Goal: Check status: Check status

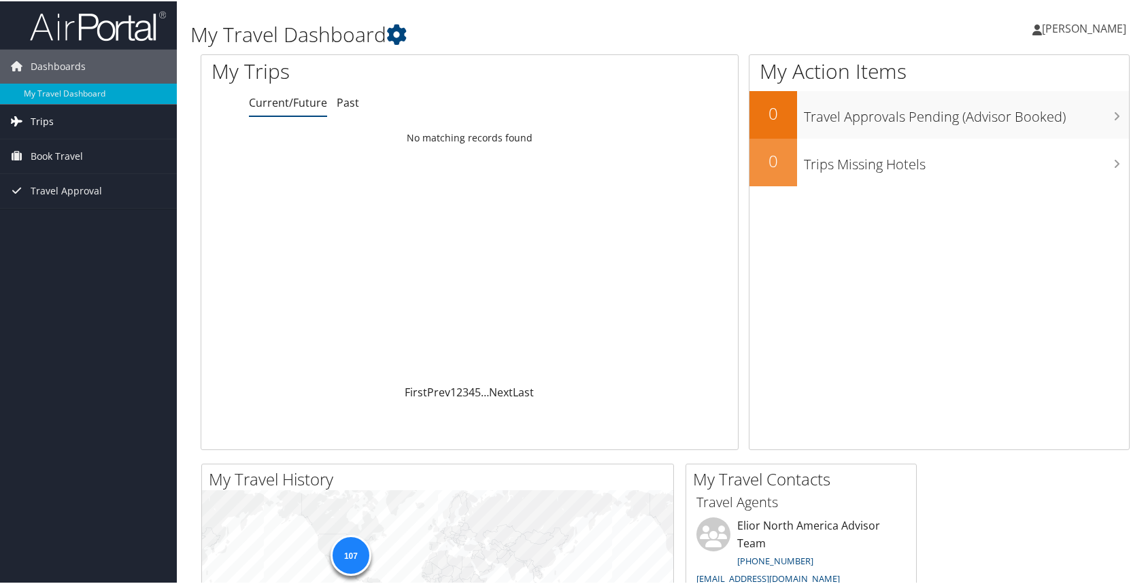
click at [50, 120] on span "Trips" at bounding box center [42, 120] width 23 height 34
click at [61, 141] on link "Current/Future Trips" at bounding box center [88, 147] width 177 height 20
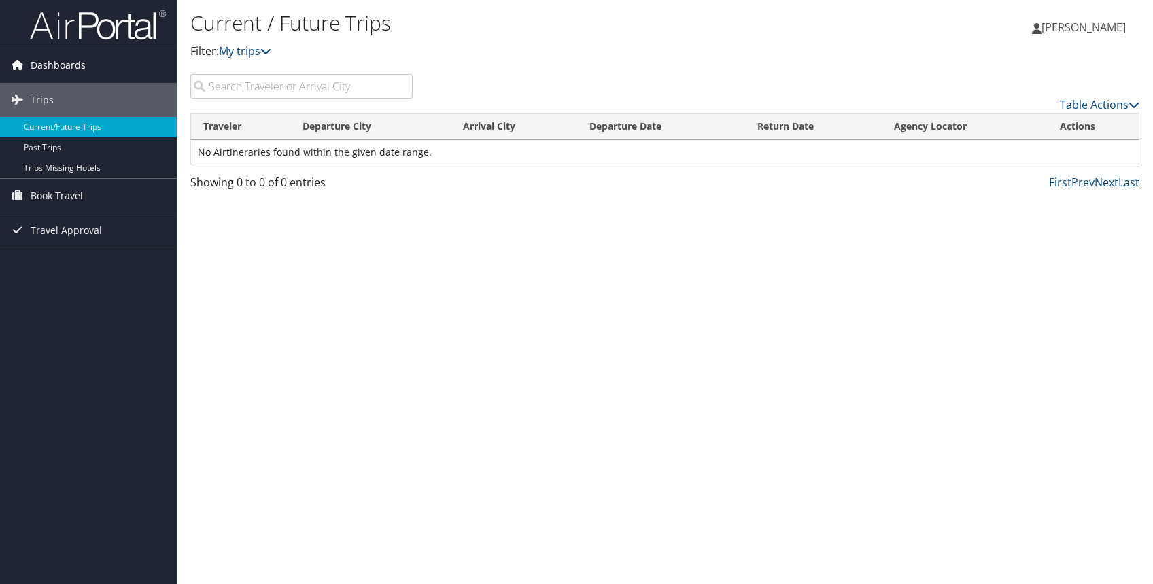
click at [54, 61] on span "Dashboards" at bounding box center [58, 65] width 55 height 34
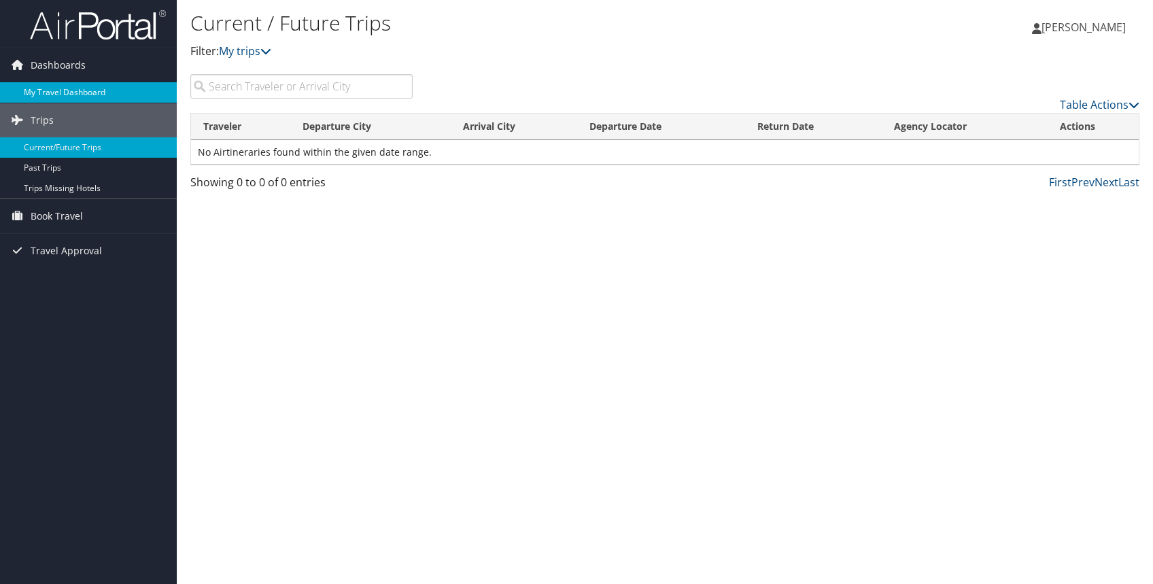
click at [54, 86] on link "My Travel Dashboard" at bounding box center [88, 92] width 177 height 20
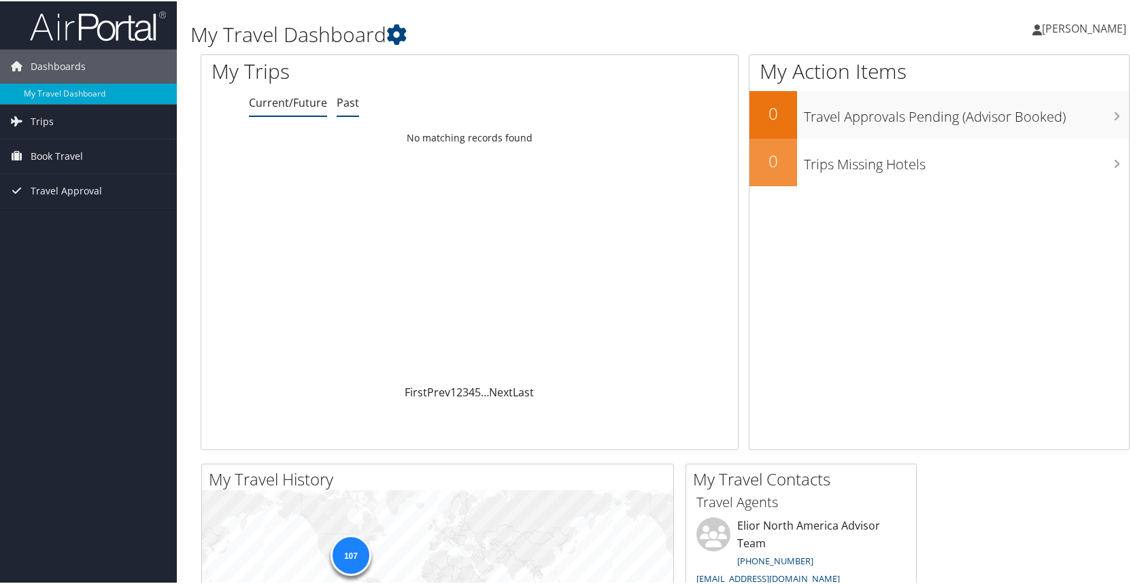
click at [354, 100] on link "Past" at bounding box center [348, 101] width 22 height 15
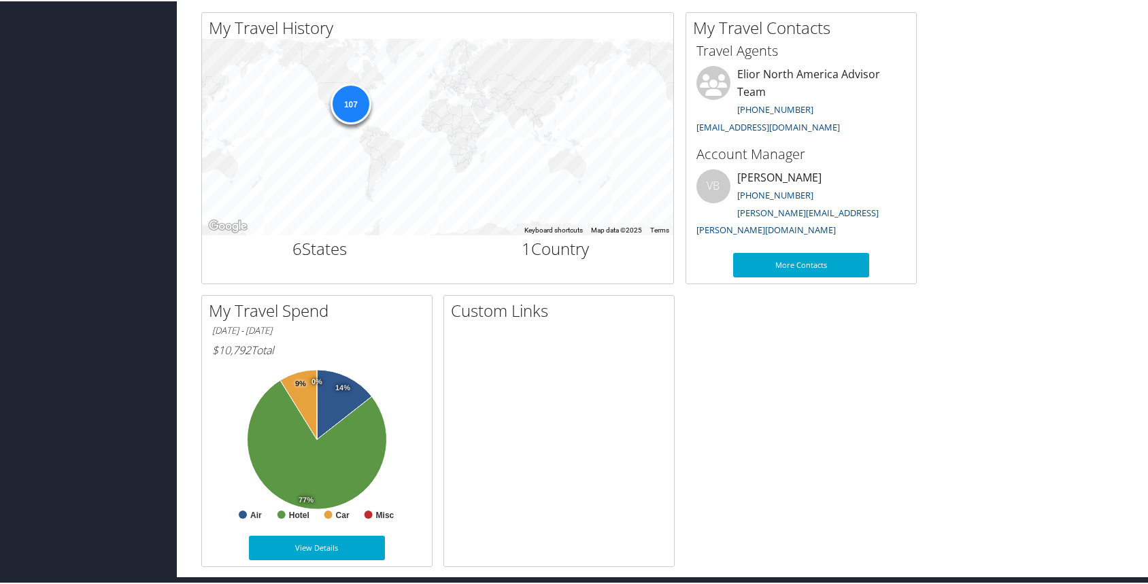
scroll to position [457, 0]
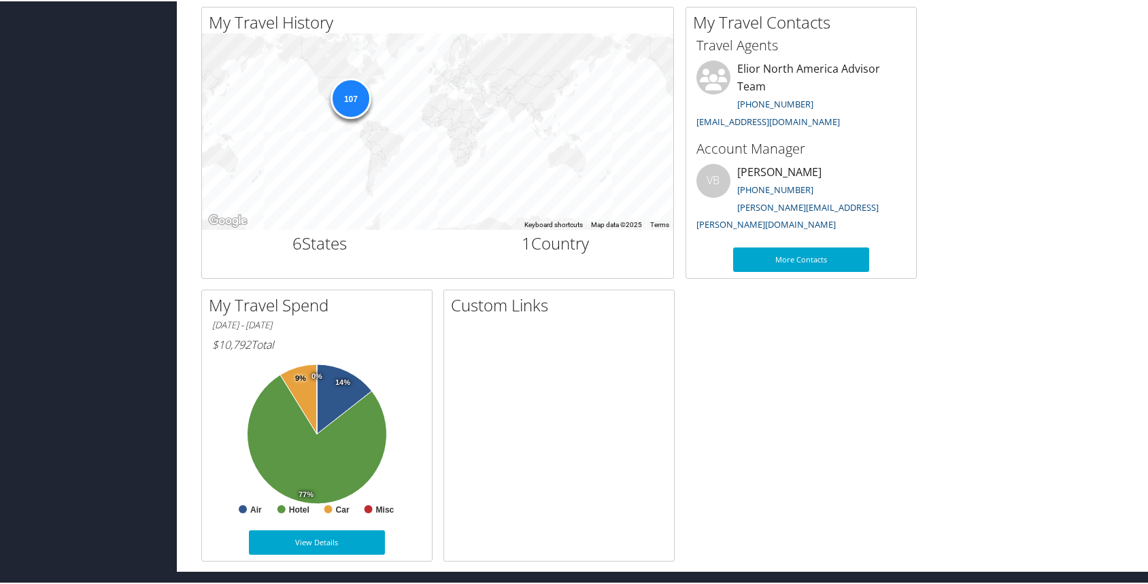
click at [1028, 356] on div "My Travel History Small Medium Large ← Move left → Move right ↑ Move up ↓ Move …" at bounding box center [664, 282] width 949 height 555
drag, startPoint x: 1146, startPoint y: 296, endPoint x: 1155, endPoint y: 177, distance: 119.3
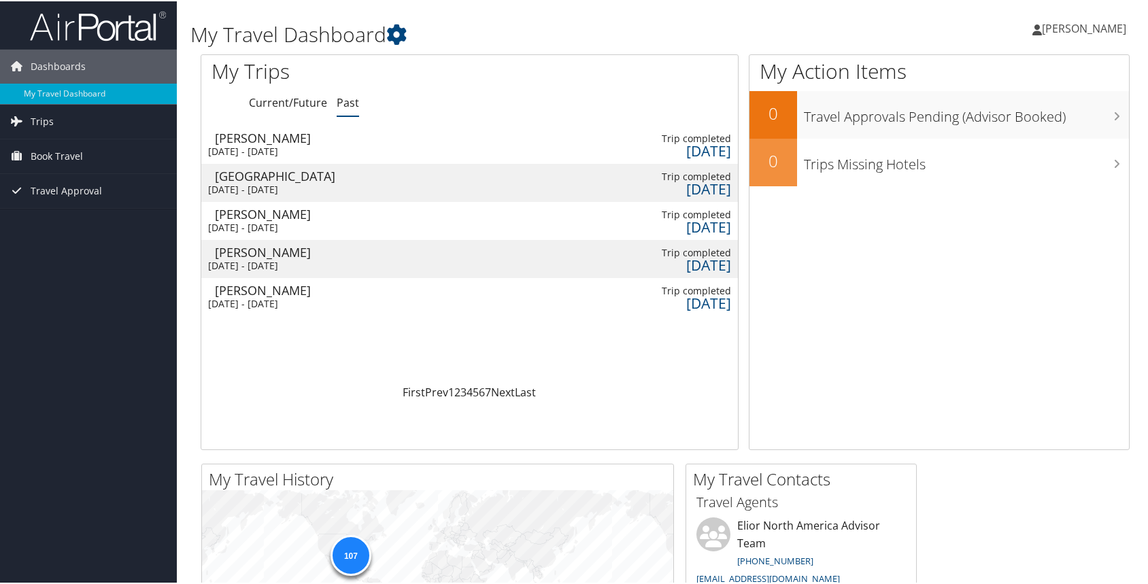
click at [1084, 29] on span "[PERSON_NAME]" at bounding box center [1084, 27] width 84 height 15
click at [944, 249] on div "My Action Items 0 Travel Approvals Pending (Advisor Booked) 0 Trips Missing Hot…" at bounding box center [939, 251] width 381 height 396
click at [92, 65] on link "Dashboards" at bounding box center [88, 65] width 177 height 34
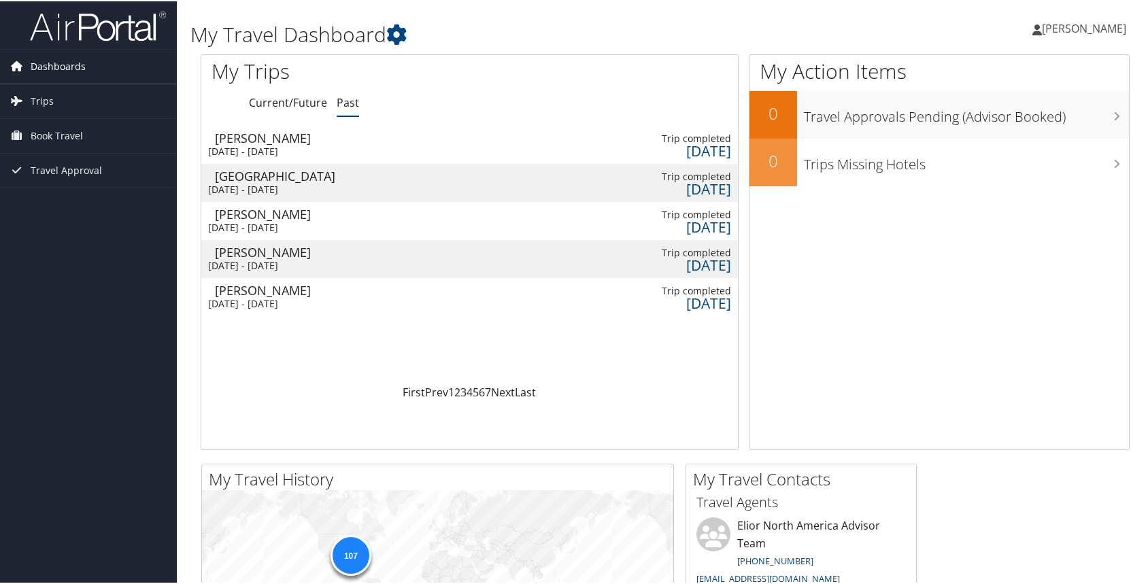
click at [92, 65] on link "Dashboards" at bounding box center [88, 65] width 177 height 34
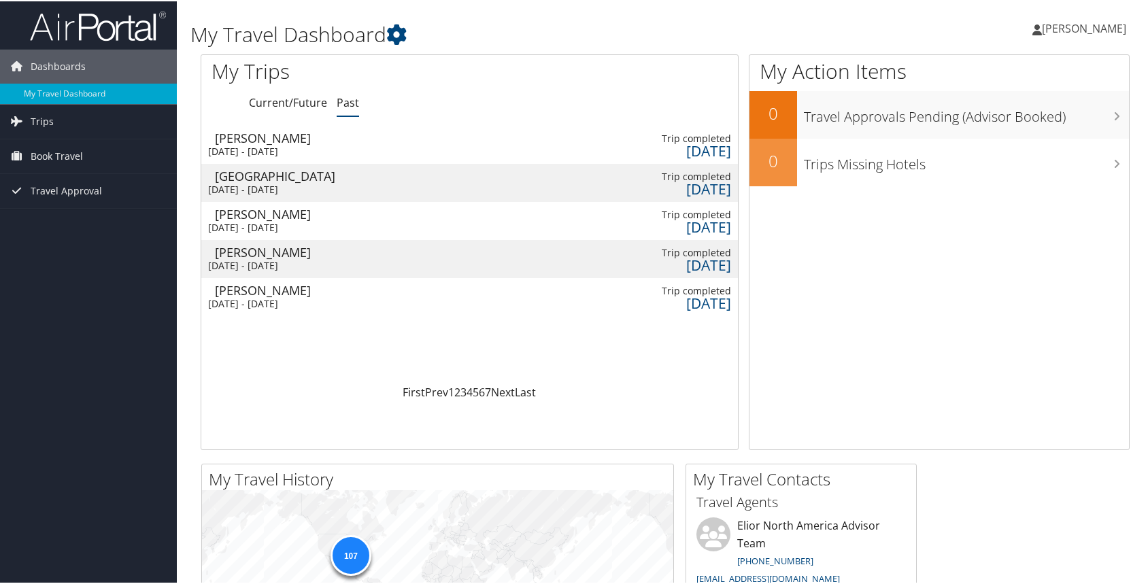
click at [102, 247] on div "Dashboards My Travel Dashboard Trips Current/Future Trips Past Trips Trips Miss…" at bounding box center [576, 513] width 1153 height 1027
click at [594, 306] on td at bounding box center [546, 296] width 127 height 38
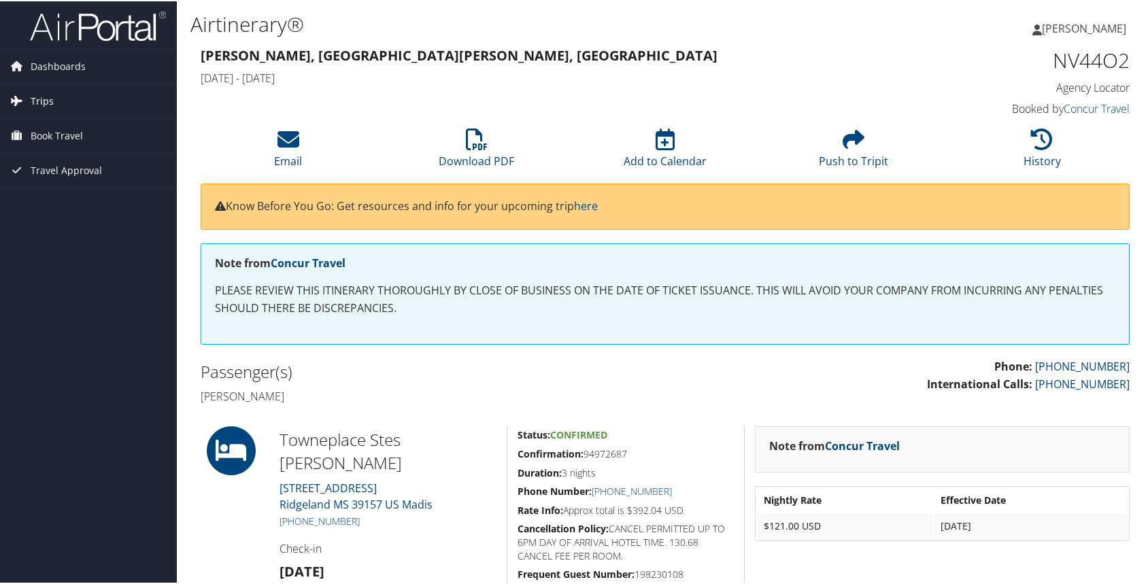
click at [35, 95] on span "Trips" at bounding box center [42, 100] width 23 height 34
click at [50, 123] on link "Current/Future Trips" at bounding box center [88, 127] width 177 height 20
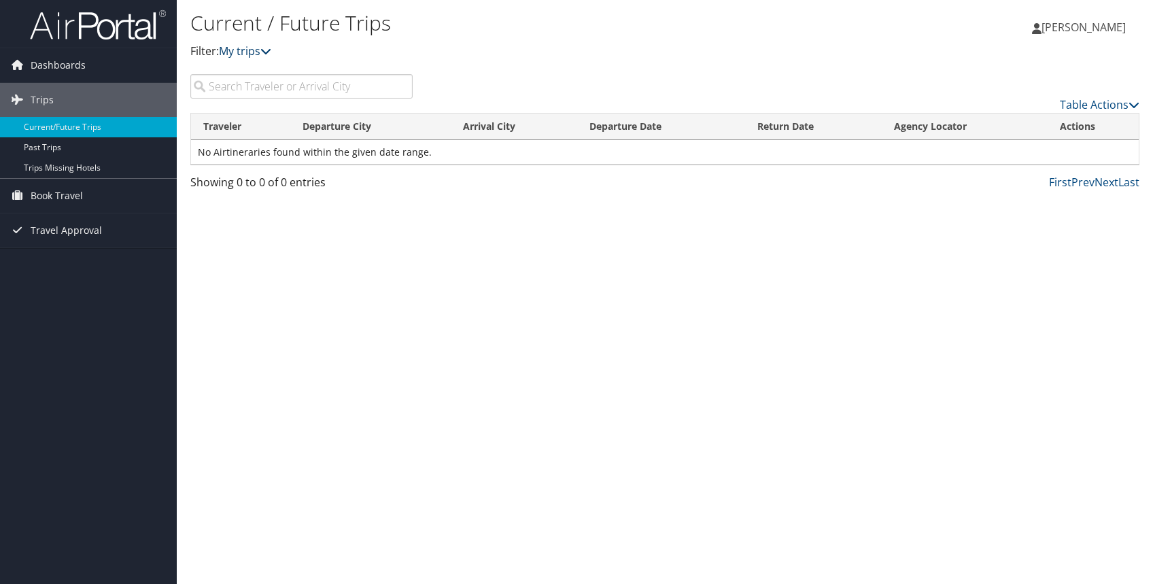
click at [271, 54] on icon at bounding box center [265, 51] width 11 height 11
click at [267, 85] on input "search" at bounding box center [301, 86] width 222 height 24
type input "richard cur"
click at [1135, 108] on icon at bounding box center [1134, 104] width 11 height 11
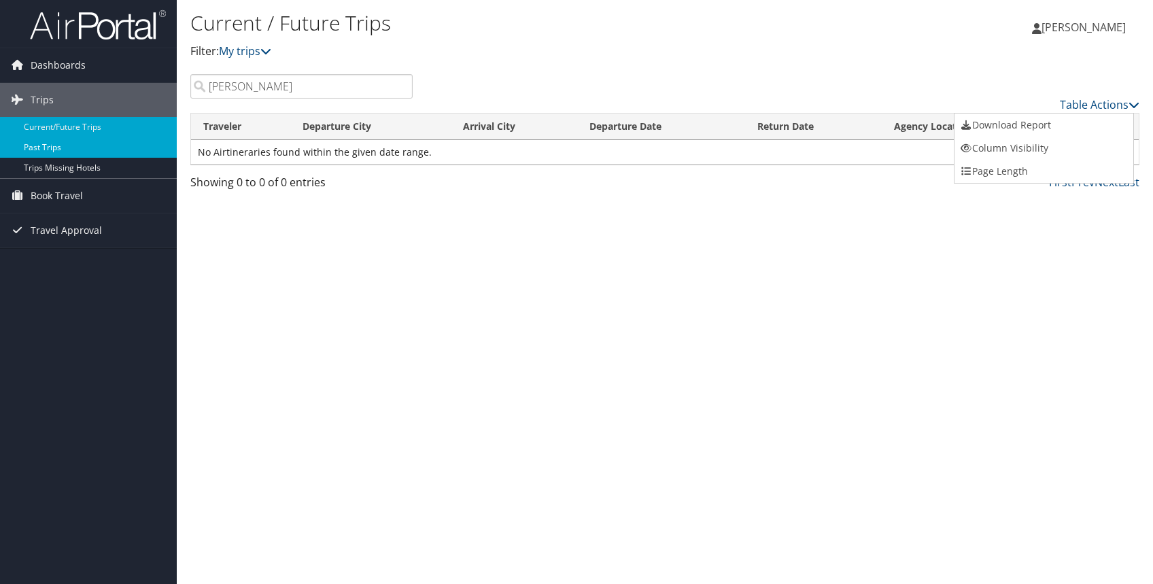
click at [71, 152] on link "Past Trips" at bounding box center [88, 147] width 177 height 20
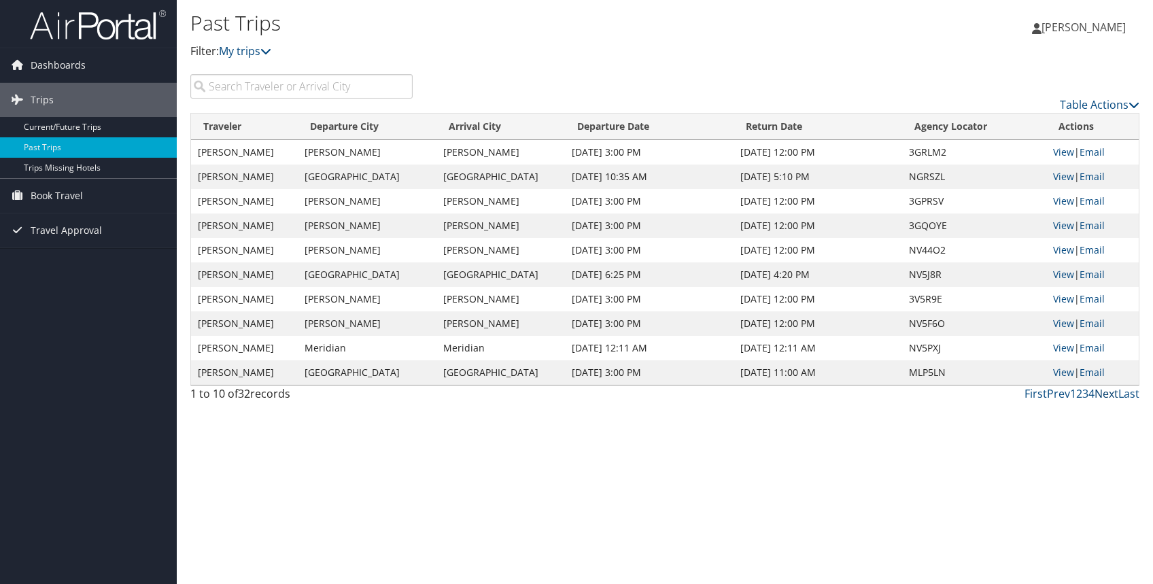
click at [1106, 393] on link "Next" at bounding box center [1107, 393] width 24 height 15
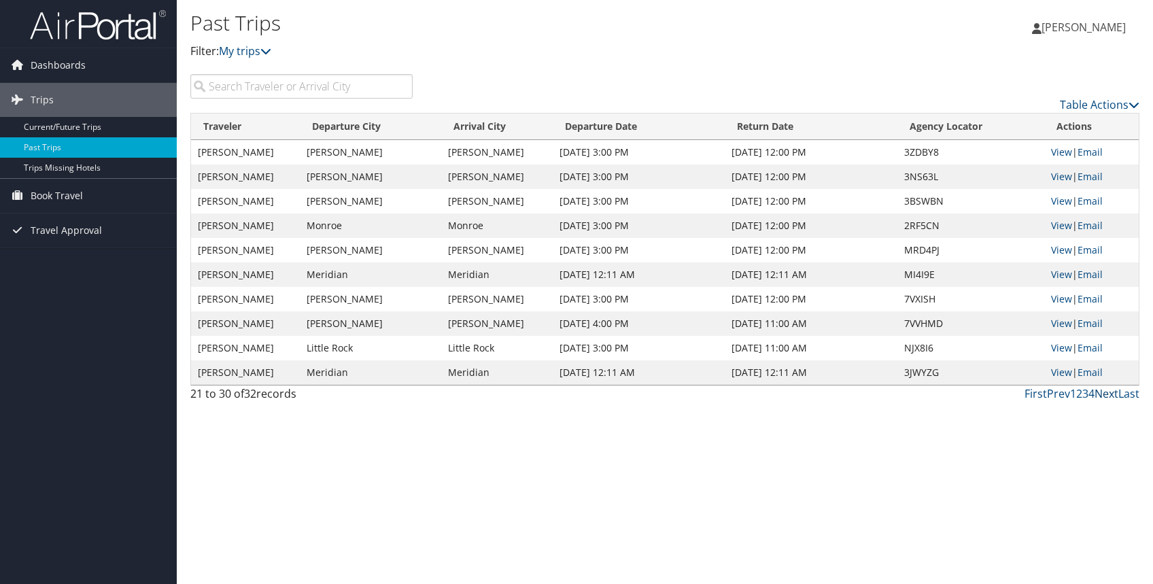
click at [1106, 393] on link "Next" at bounding box center [1107, 393] width 24 height 15
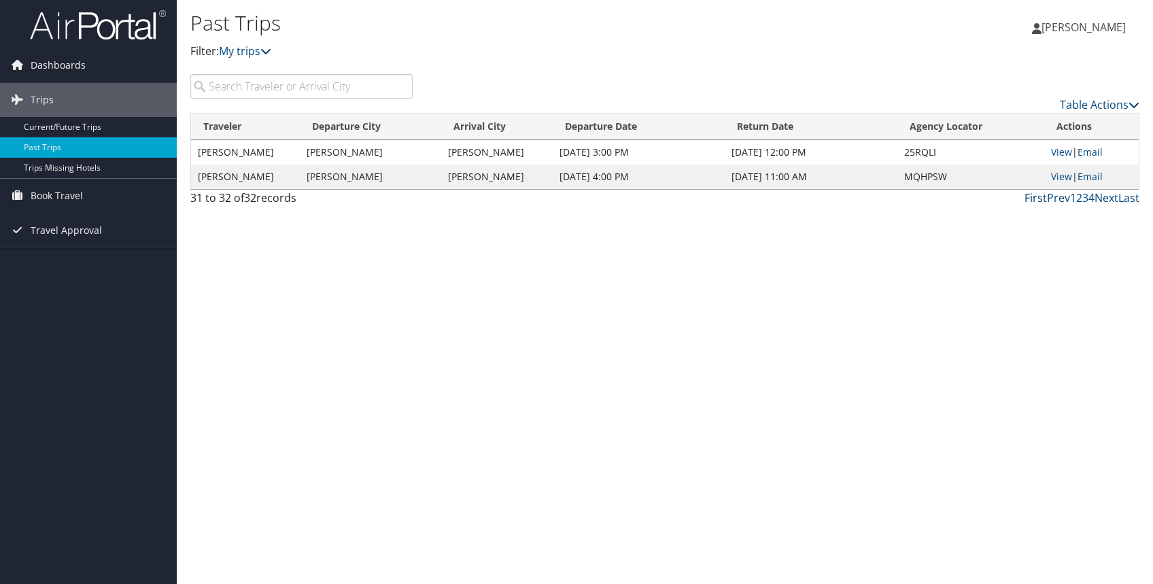
click at [1039, 196] on link "First" at bounding box center [1036, 197] width 22 height 15
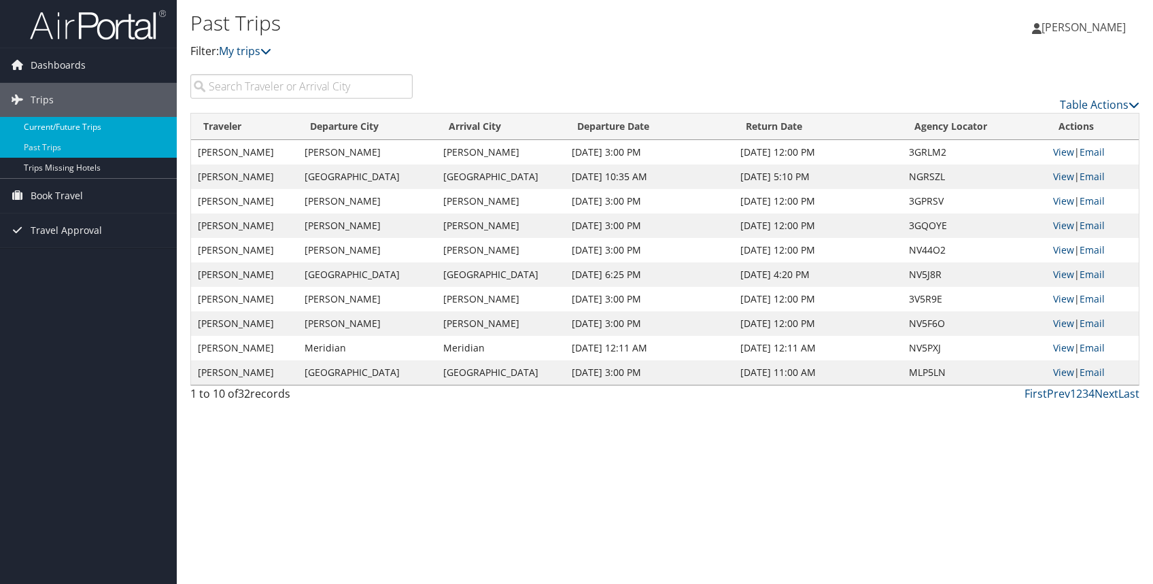
click at [89, 124] on link "Current/Future Trips" at bounding box center [88, 127] width 177 height 20
